Goal: Transaction & Acquisition: Purchase product/service

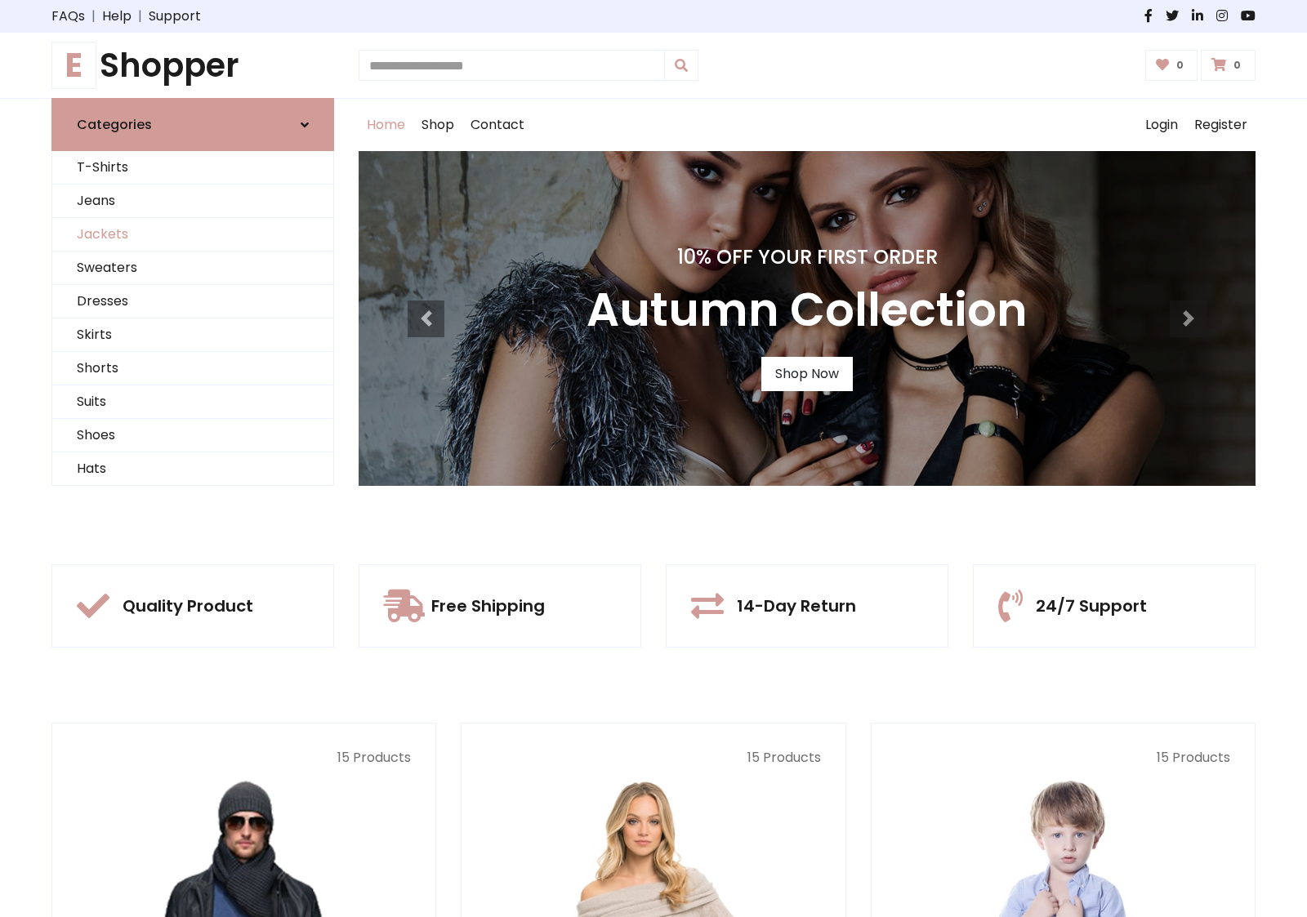
click at [193, 234] on link "Jackets" at bounding box center [192, 234] width 281 height 33
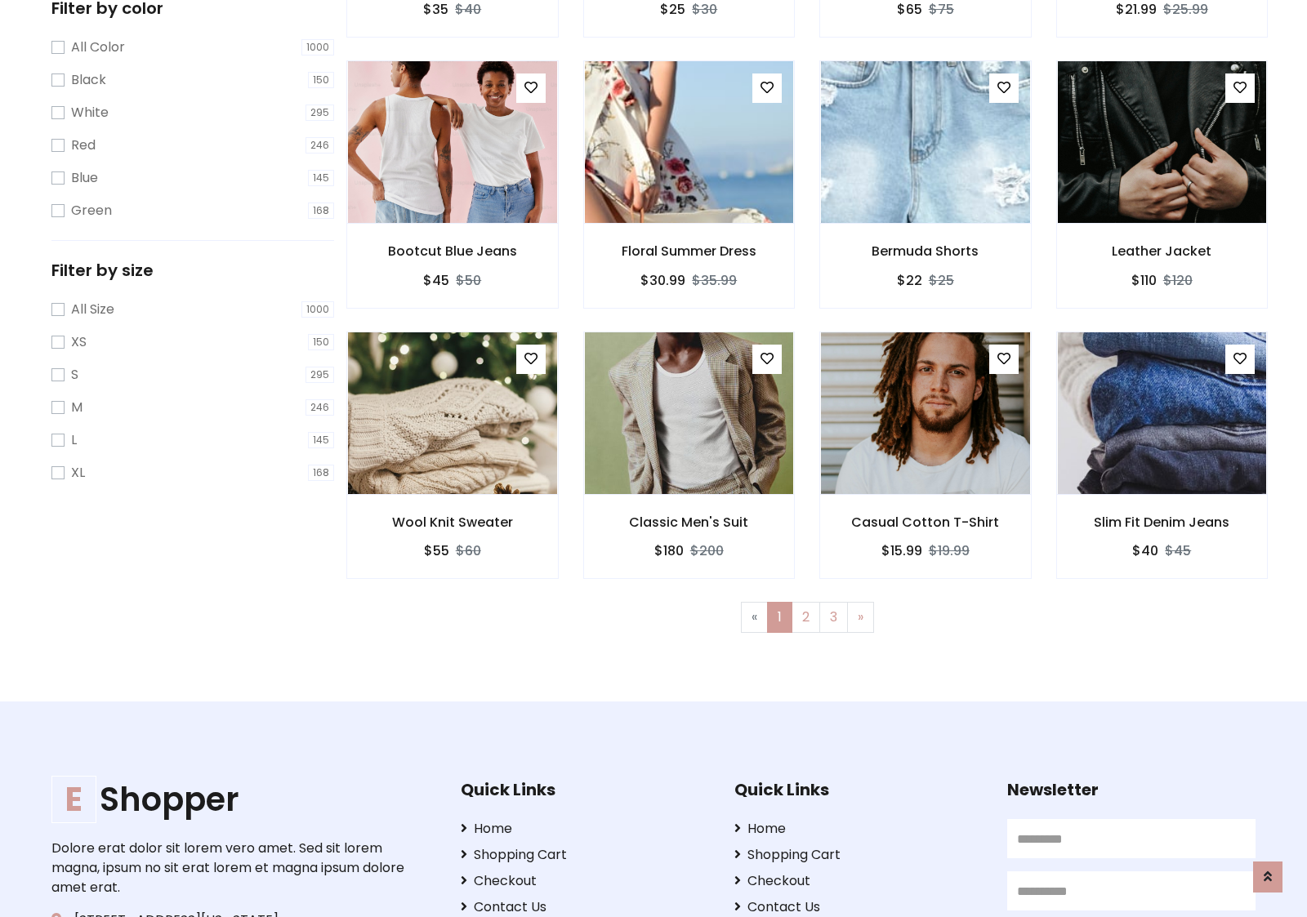
scroll to position [738, 0]
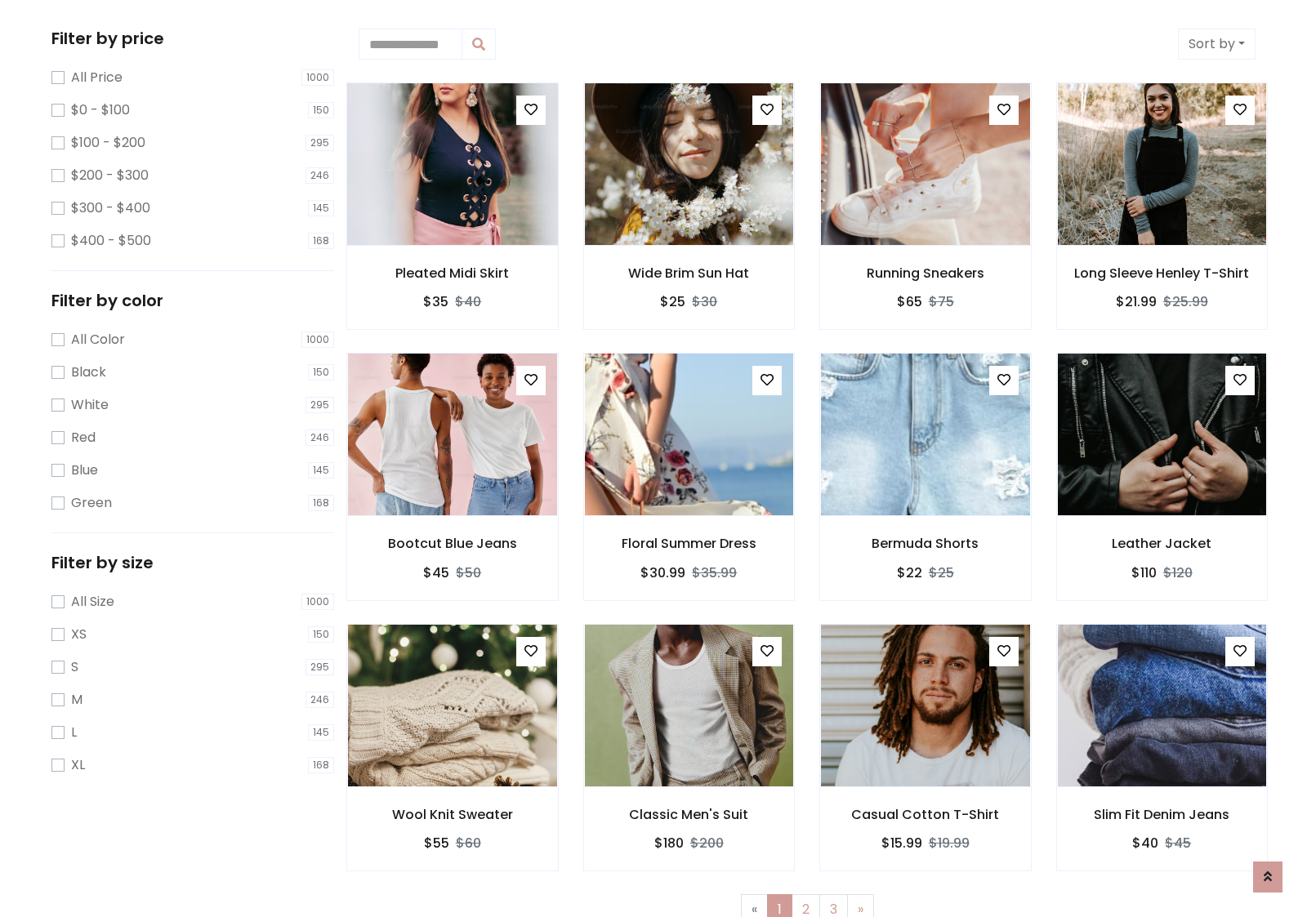
scroll to position [0, 0]
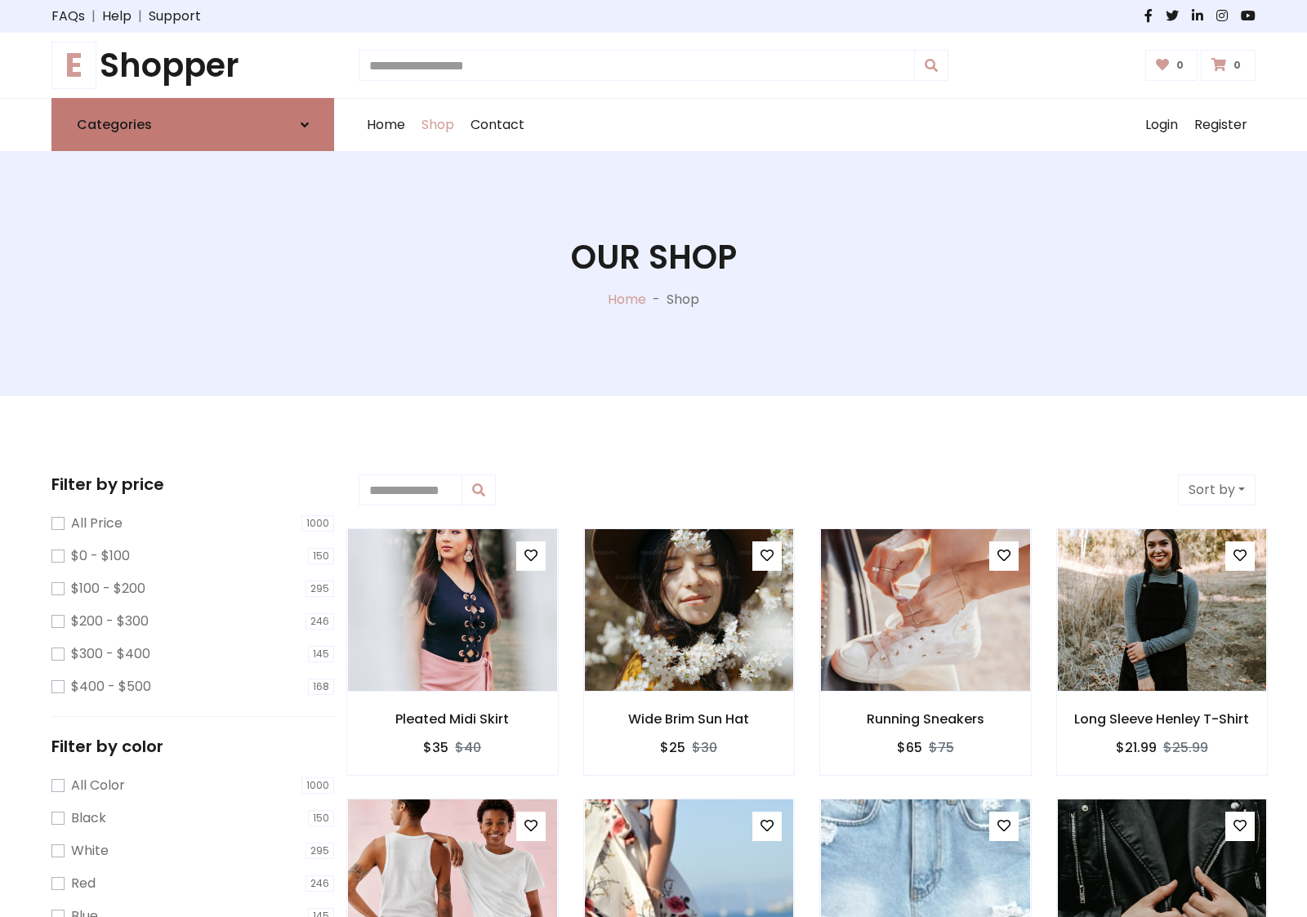
click at [193, 124] on link "Categories" at bounding box center [192, 124] width 283 height 53
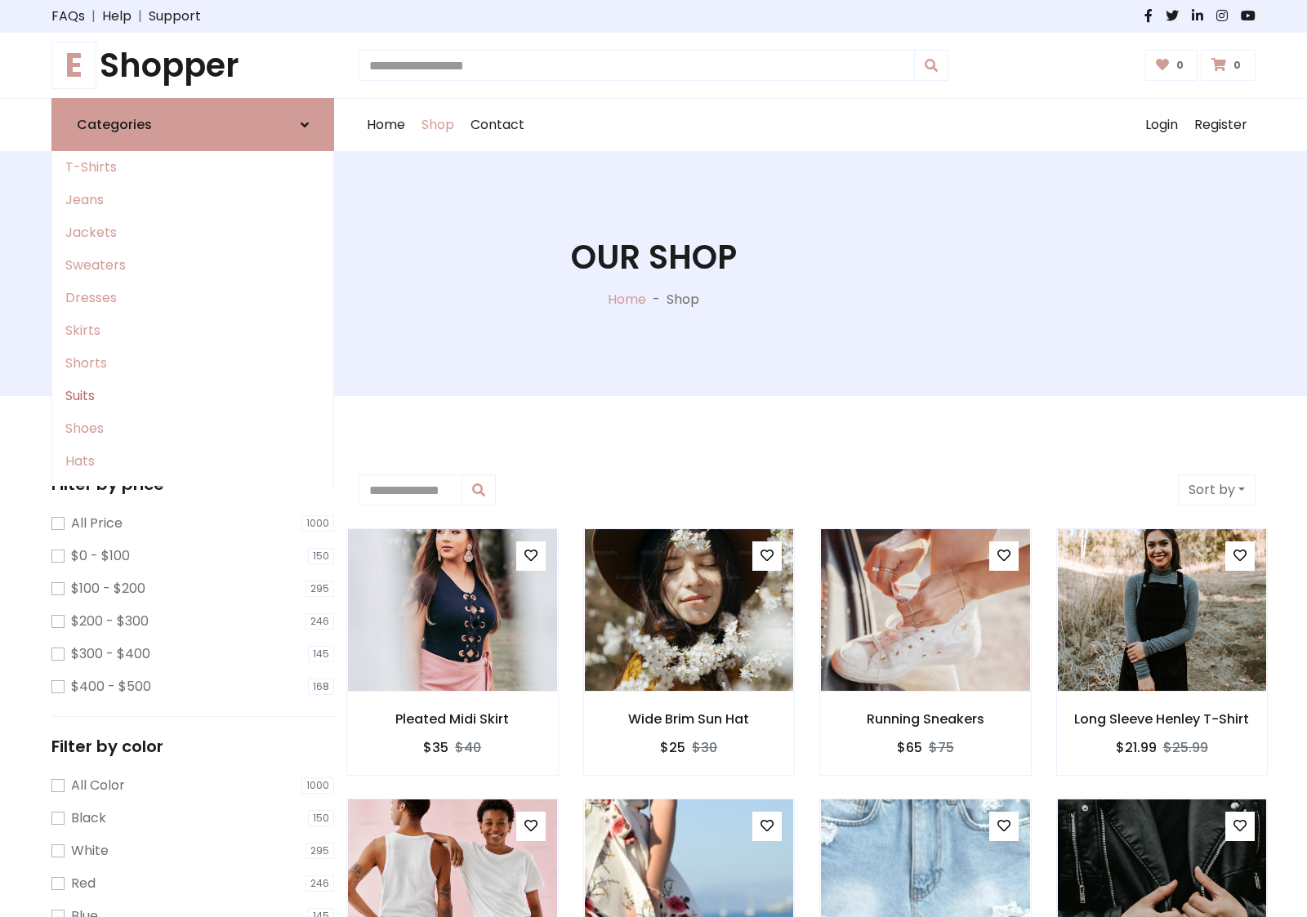
click at [193, 396] on link "Suits" at bounding box center [192, 396] width 281 height 33
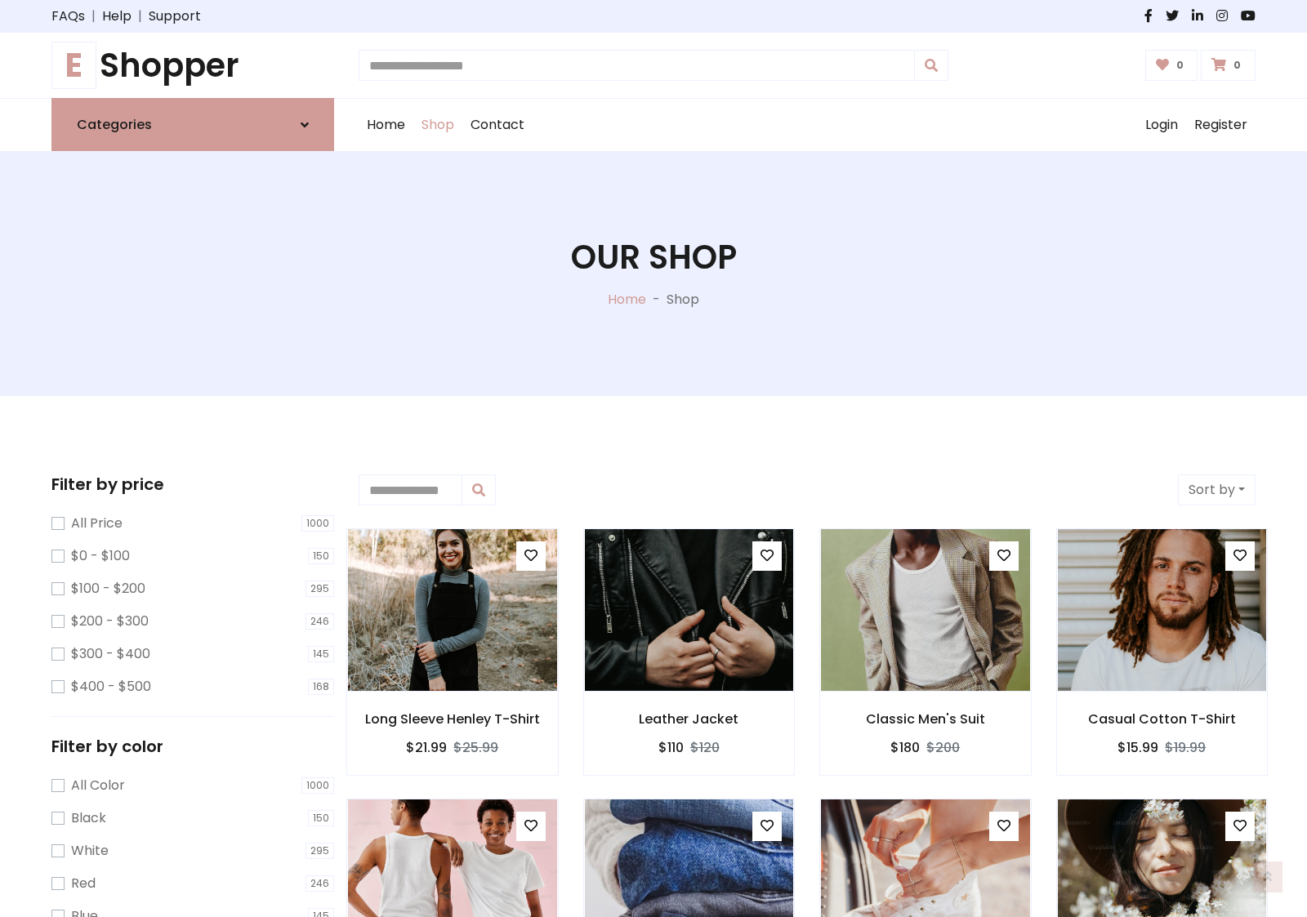
scroll to position [902, 0]
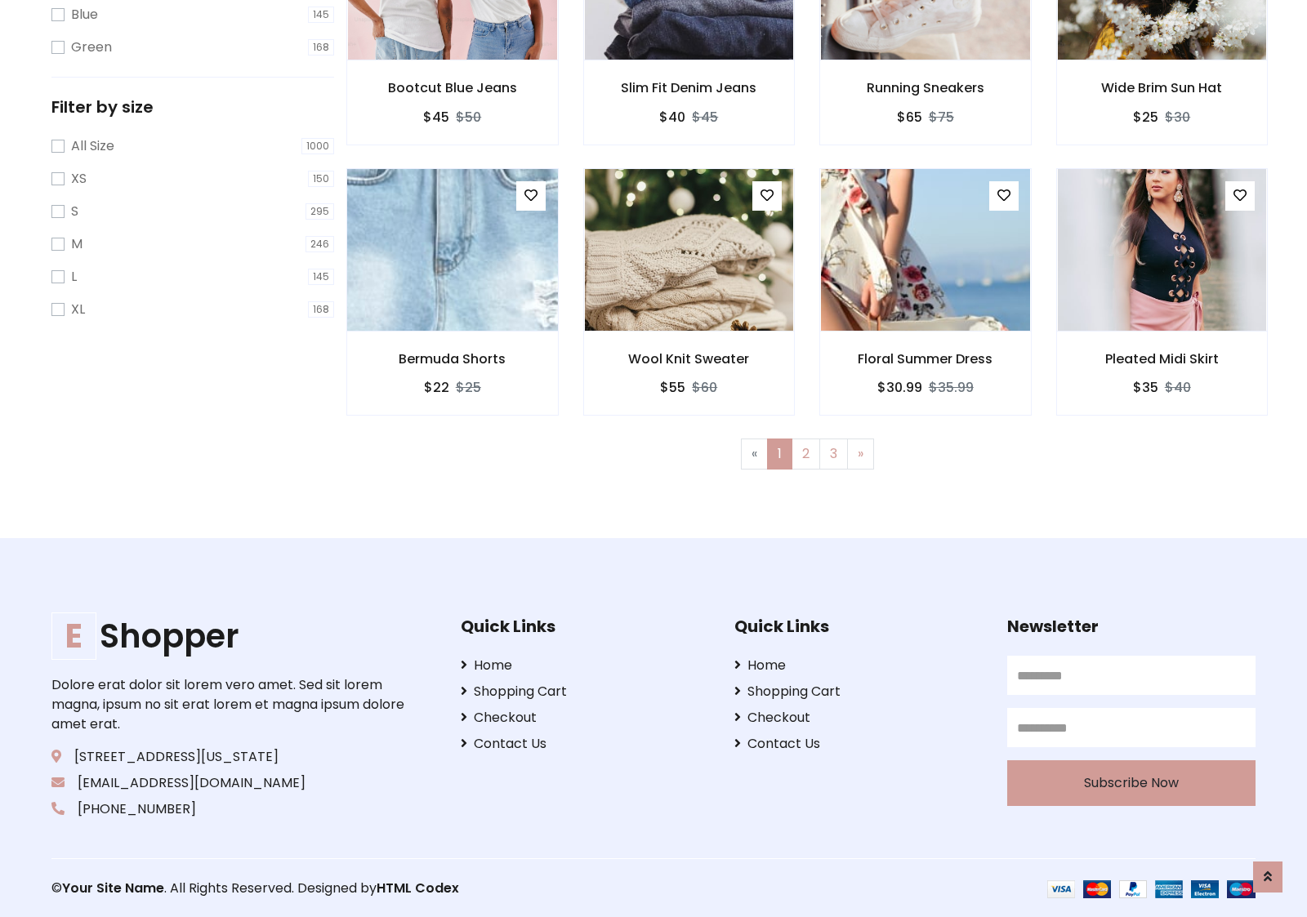
click at [452, 249] on img at bounding box center [452, 250] width 251 height 392
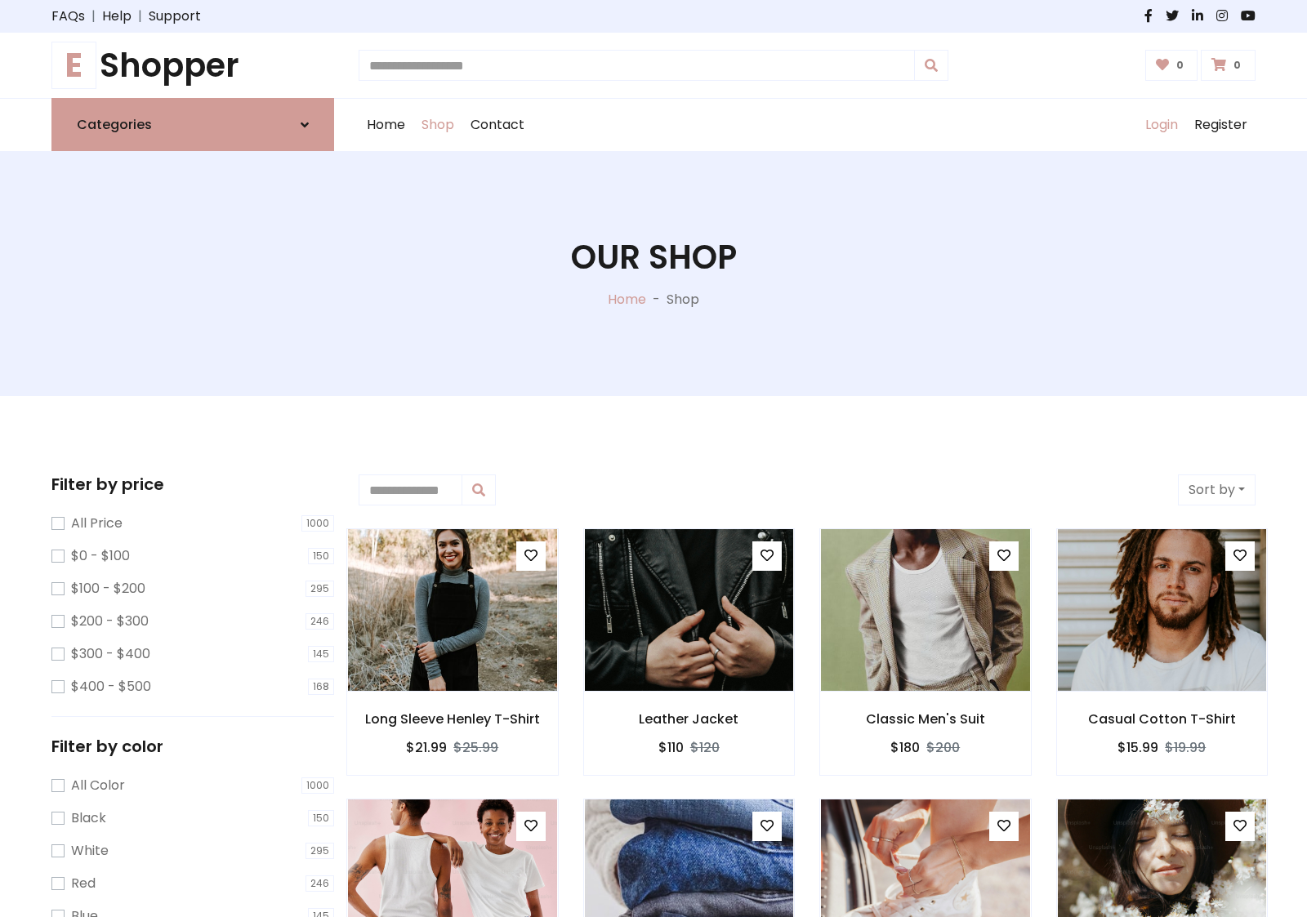
click at [1160, 125] on link "Login" at bounding box center [1161, 125] width 49 height 52
click at [305, 124] on icon at bounding box center [305, 124] width 8 height 13
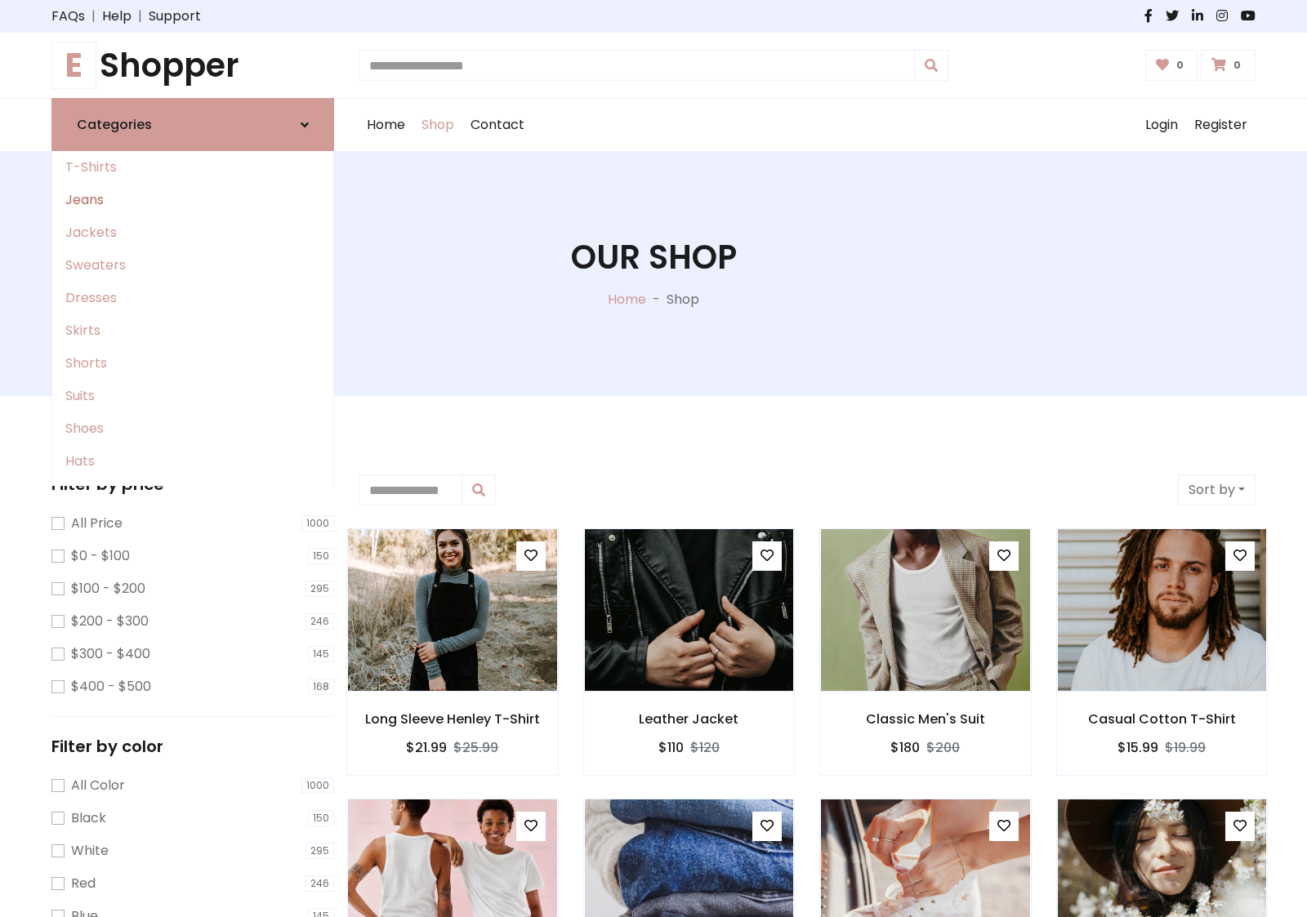
click at [193, 200] on link "Jeans" at bounding box center [192, 200] width 281 height 33
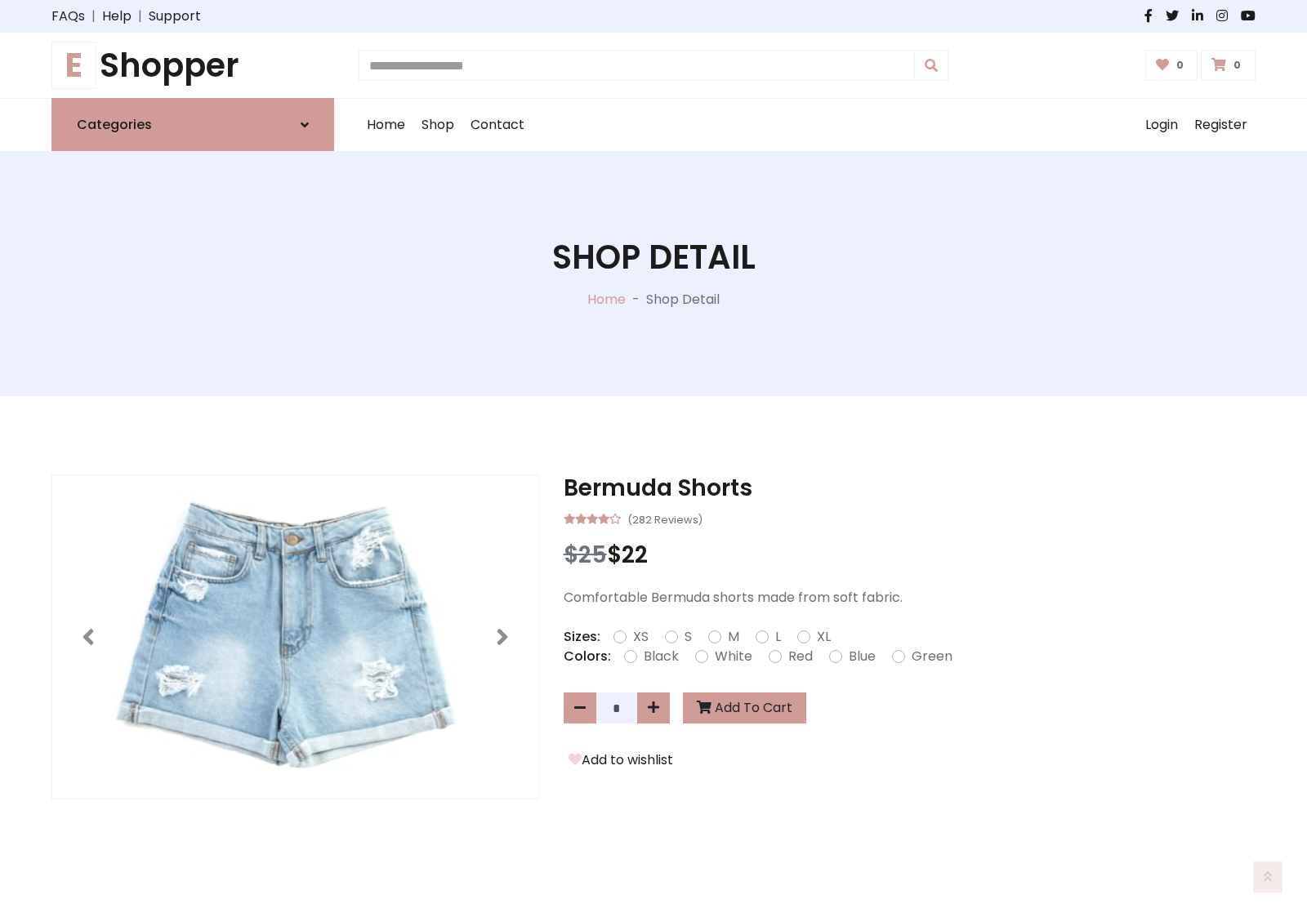
scroll to position [1122, 0]
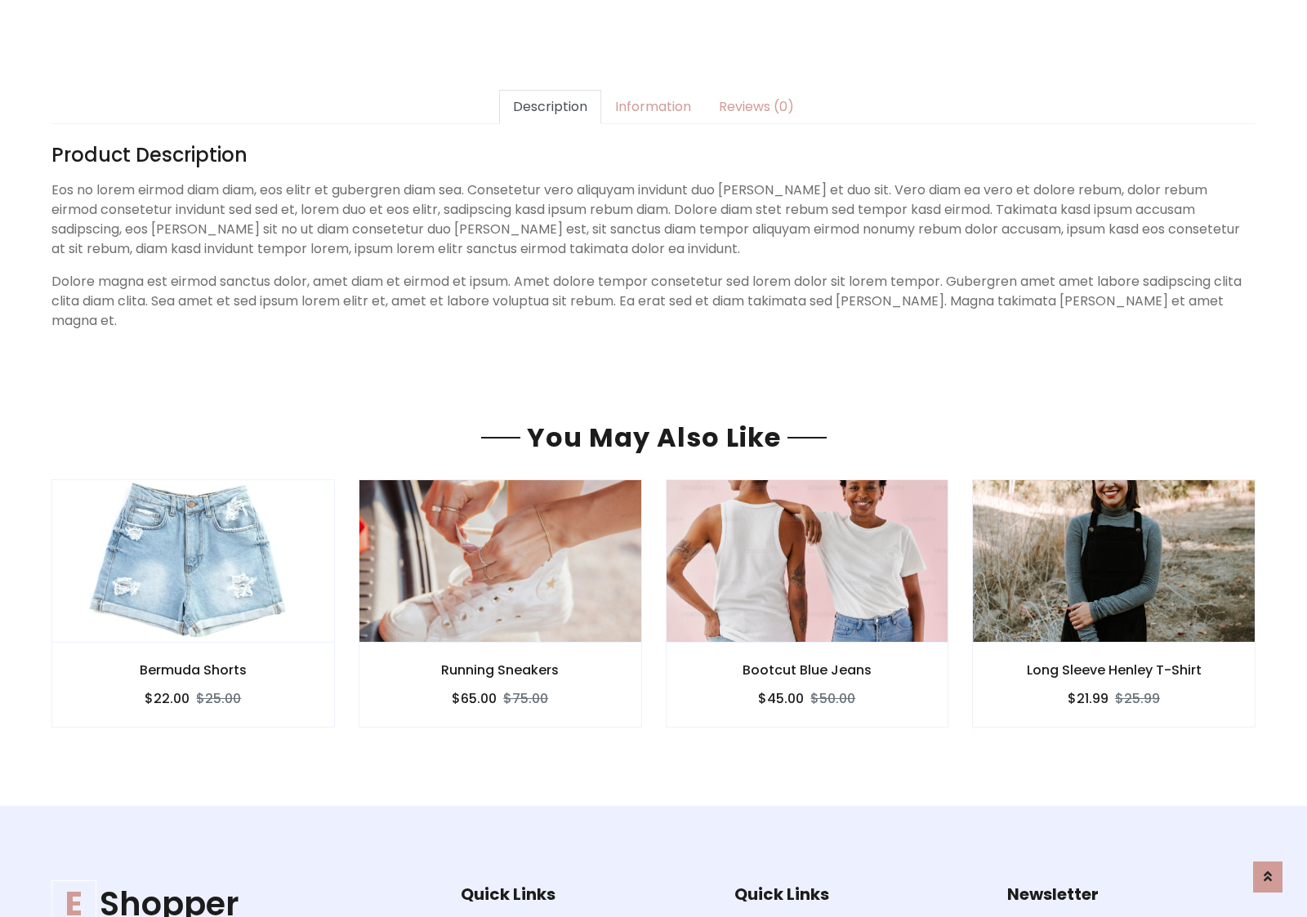
scroll to position [1122, 0]
